Goal: Find specific page/section: Find specific page/section

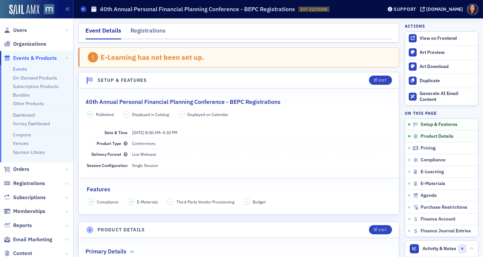
scroll to position [184, 0]
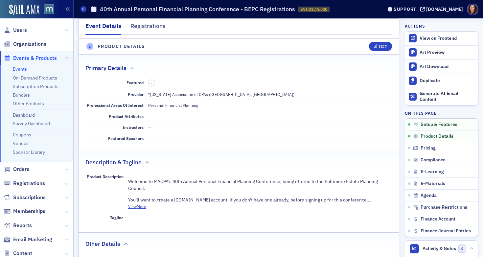
click at [19, 72] on li "Events" at bounding box center [41, 69] width 57 height 6
click at [19, 68] on link "Events" at bounding box center [20, 69] width 14 height 6
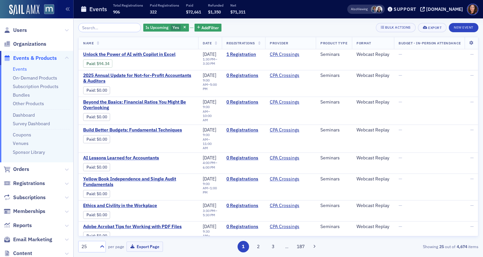
click at [109, 29] on input "search" at bounding box center [109, 27] width 63 height 9
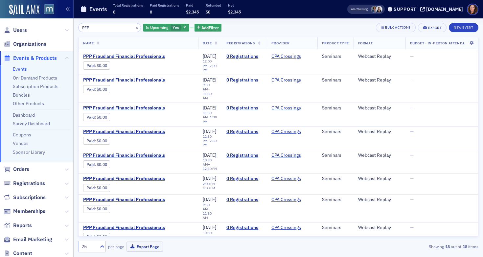
scroll to position [208, 0]
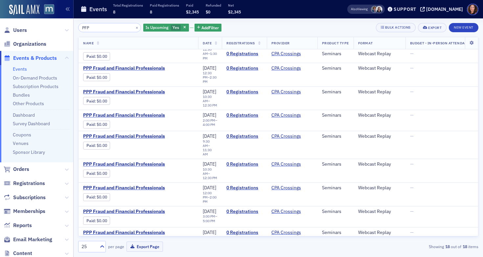
click at [85, 29] on input "PFP" at bounding box center [109, 27] width 63 height 9
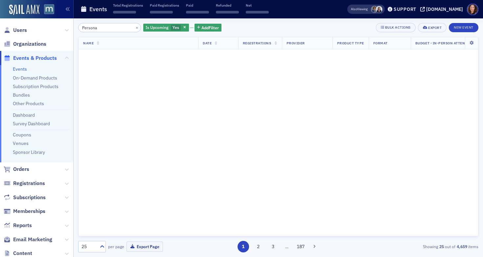
scroll to position [510, 0]
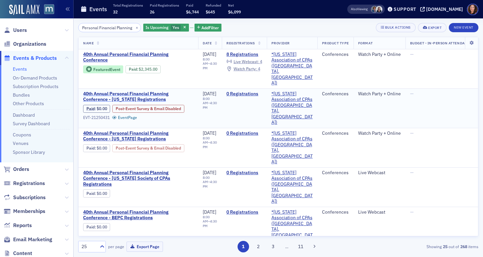
type input "Personal Financial Planning"
click at [153, 91] on span "40th Annual Personal Financial Planning Conference - Oklahoma Registrations" at bounding box center [138, 97] width 110 height 12
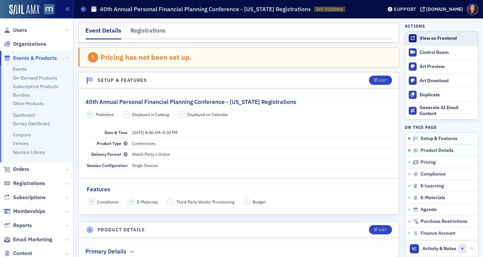
click at [424, 37] on div "View on Frontend" at bounding box center [447, 39] width 55 height 6
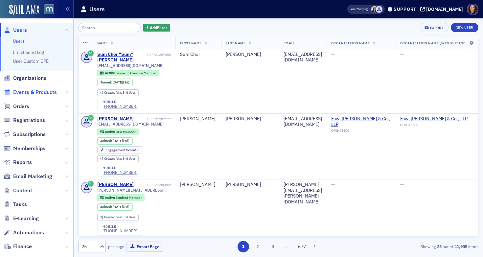
click at [42, 91] on span "Events & Products" at bounding box center [35, 92] width 44 height 7
click at [100, 26] on input "search" at bounding box center [109, 27] width 63 height 9
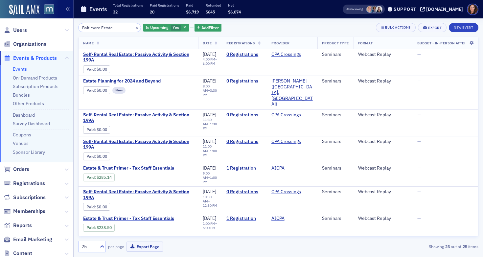
click at [92, 29] on input "Baltimore Estate" at bounding box center [109, 27] width 63 height 9
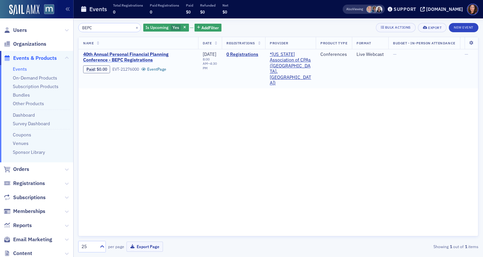
type input "BEPC"
click at [109, 58] on span "40th Annual Personal Financial Planning Conference - BEPC Registrations" at bounding box center [138, 58] width 110 height 12
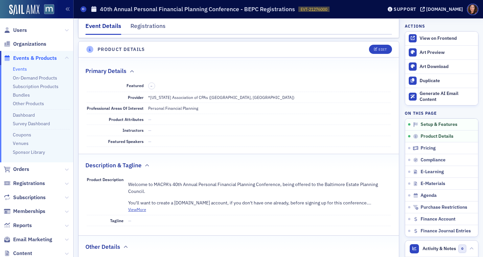
scroll to position [269, 0]
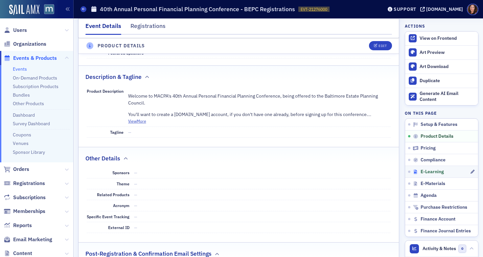
click at [424, 173] on span "E-Learning" at bounding box center [432, 172] width 23 height 6
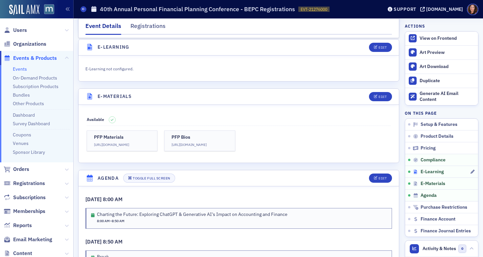
scroll to position [903, 0]
click at [379, 45] on div "Edit" at bounding box center [383, 47] width 8 height 4
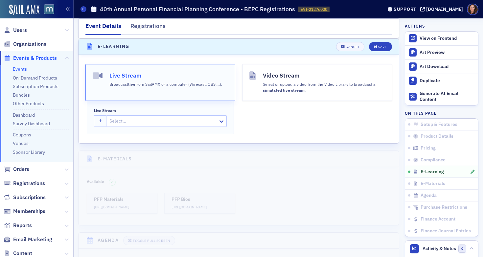
click at [167, 122] on div at bounding box center [163, 121] width 109 height 8
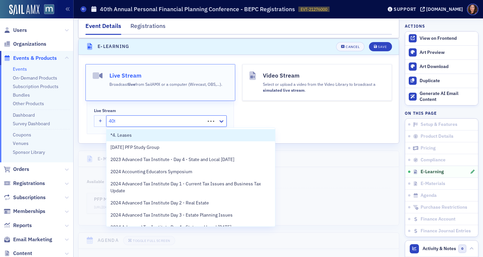
type input "40th"
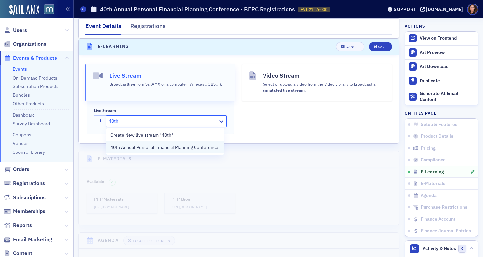
click at [175, 149] on span "40th Annual Personal Financial Planning Conference" at bounding box center [164, 147] width 108 height 7
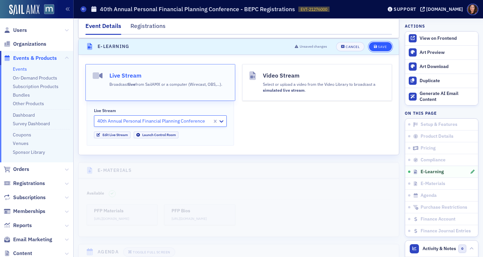
click at [378, 49] on button "Save" at bounding box center [380, 46] width 23 height 9
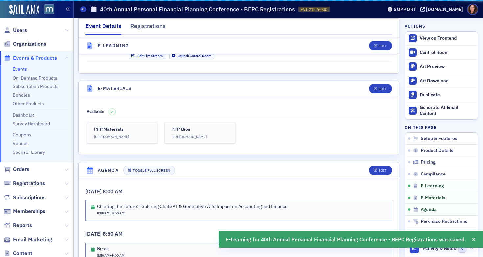
scroll to position [878, 0]
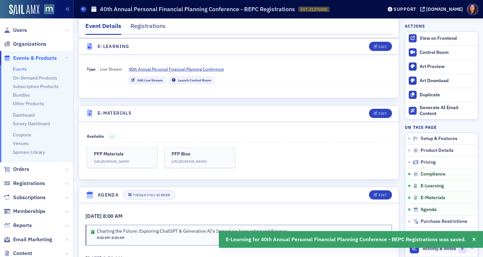
click at [19, 70] on link "Events" at bounding box center [20, 69] width 14 height 6
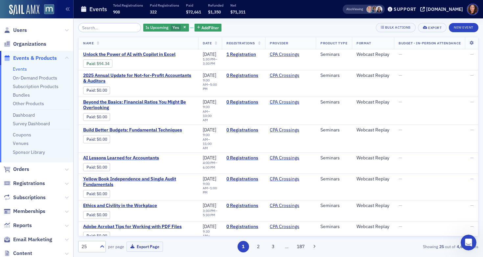
click at [105, 25] on input "search" at bounding box center [109, 27] width 63 height 9
type input "B"
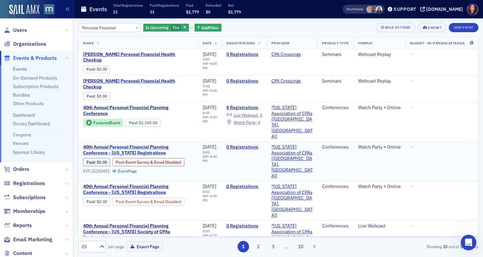
type input "Personal Financial"
click at [140, 144] on span "40th Annual Personal Financial Planning Conference - Oklahoma Registrations" at bounding box center [138, 150] width 110 height 12
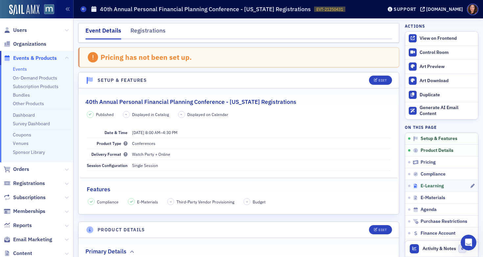
click at [426, 187] on span "E-Learning" at bounding box center [432, 186] width 23 height 6
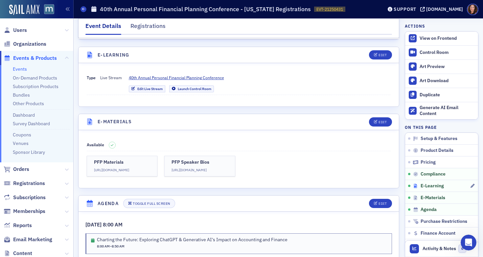
scroll to position [884, 0]
